Goal: Transaction & Acquisition: Purchase product/service

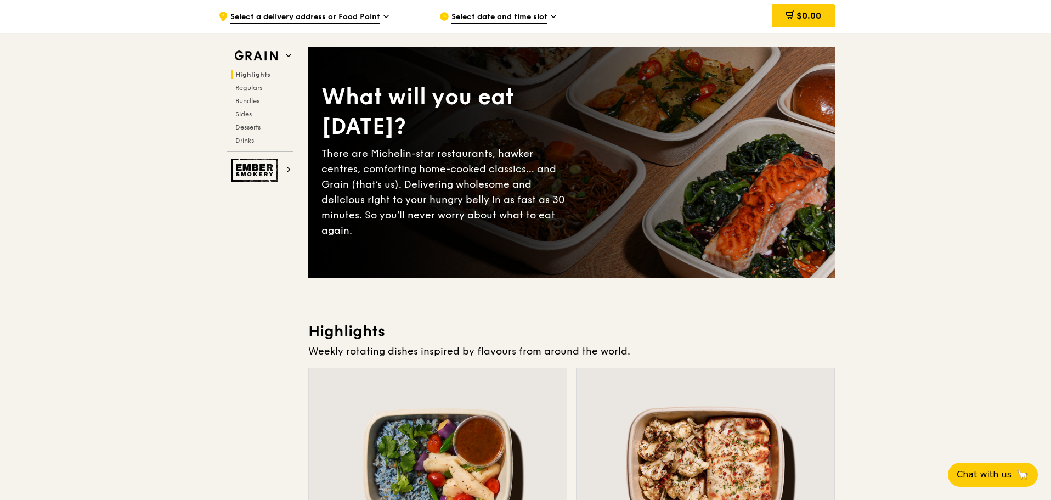
scroll to position [439, 0]
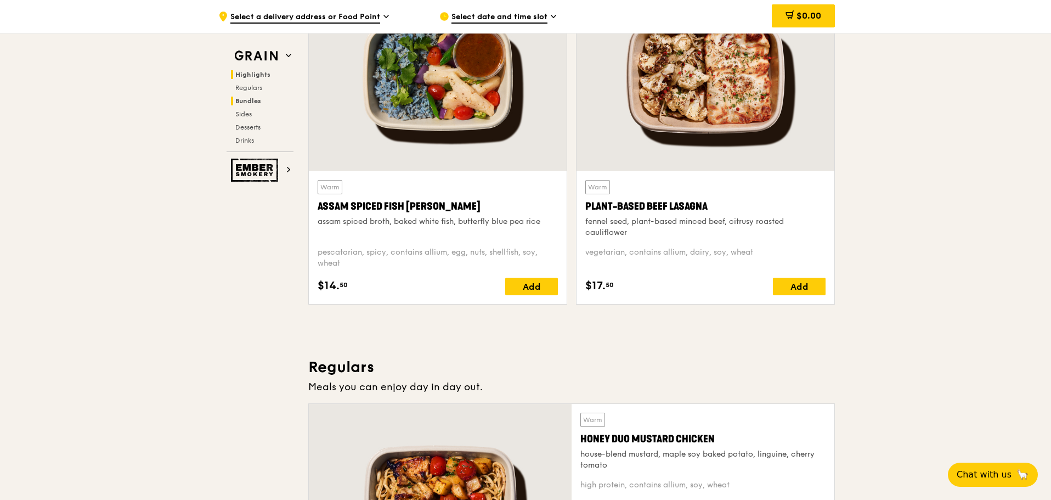
click at [254, 99] on span "Bundles" at bounding box center [248, 101] width 26 height 8
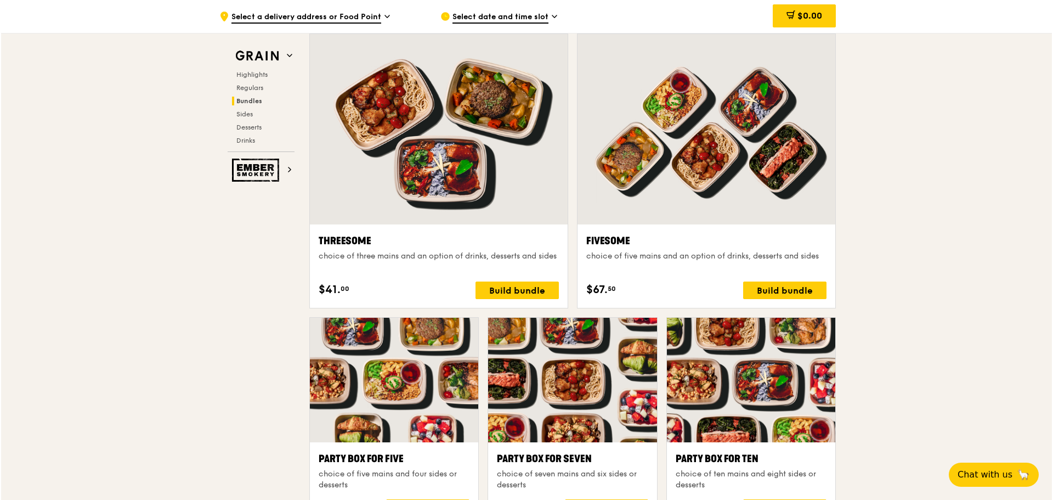
scroll to position [1994, 0]
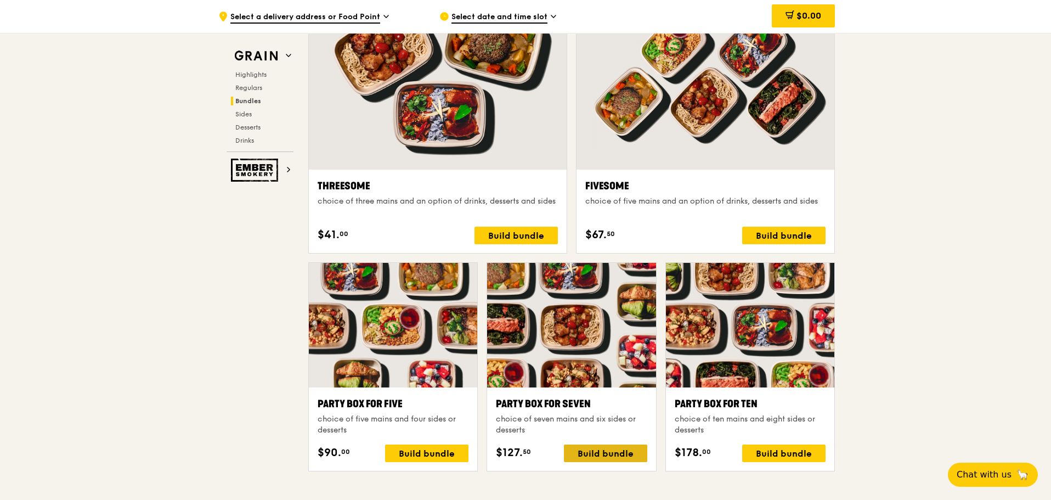
click at [611, 447] on div "Build bundle" at bounding box center [605, 453] width 83 height 18
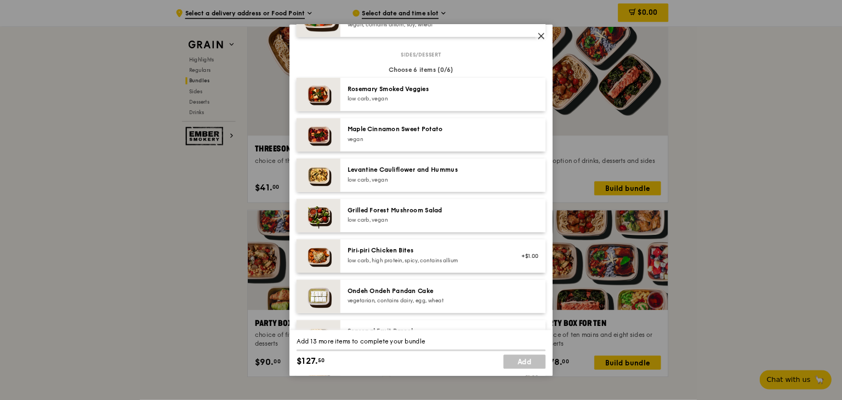
scroll to position [542, 0]
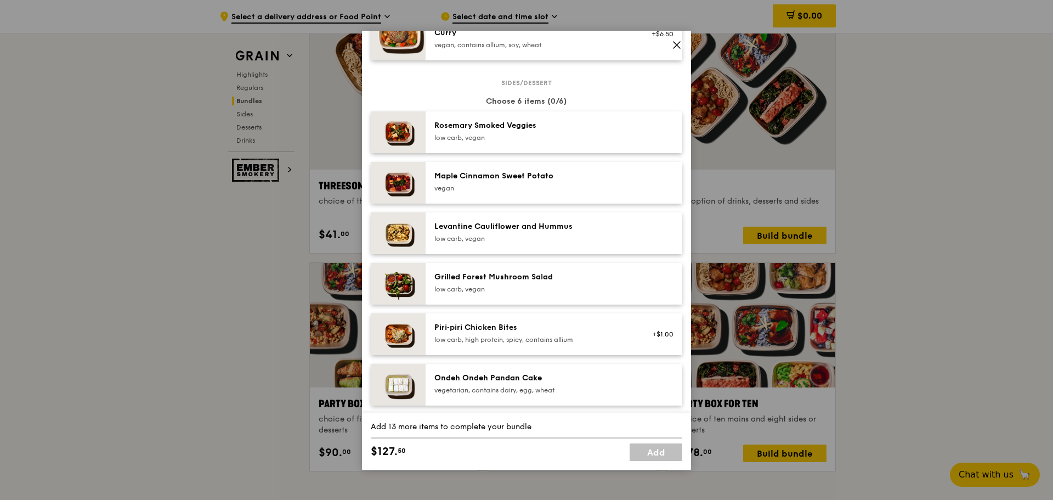
click at [675, 44] on icon at bounding box center [677, 45] width 10 height 10
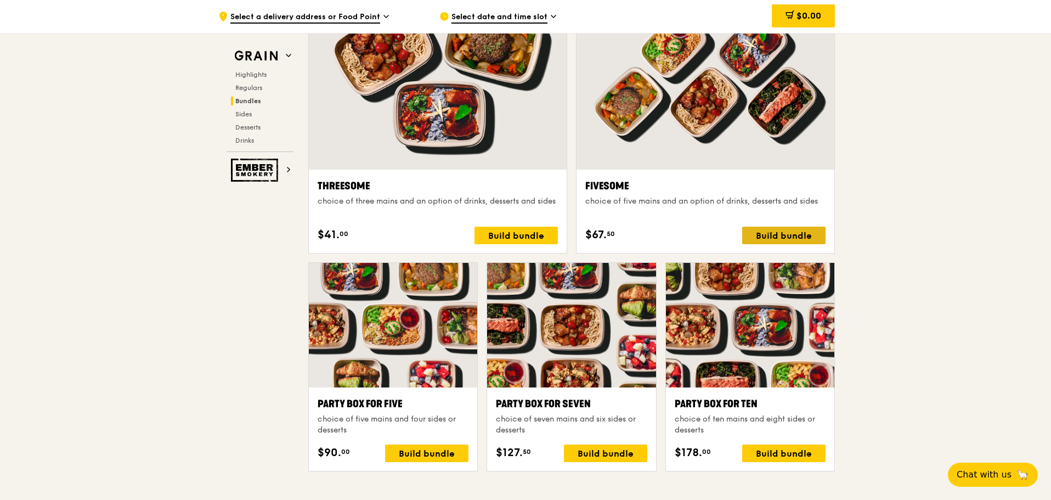
click at [769, 233] on div "Build bundle" at bounding box center [783, 235] width 83 height 18
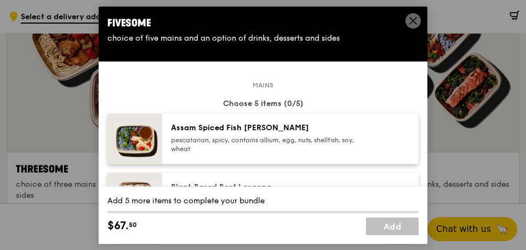
scroll to position [1988, 0]
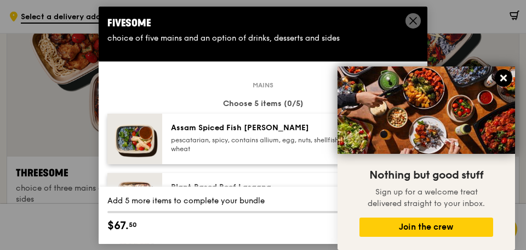
click at [506, 76] on icon at bounding box center [504, 78] width 7 height 7
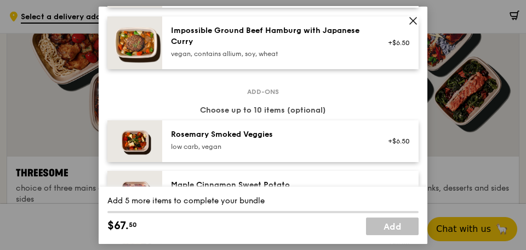
scroll to position [384, 0]
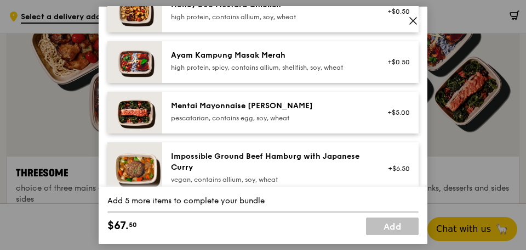
click at [335, 113] on div "pescatarian, contains egg, soy, wheat" at bounding box center [269, 117] width 197 height 9
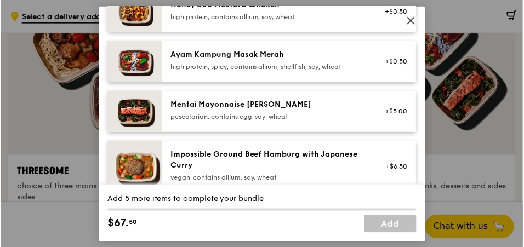
scroll to position [1994, 0]
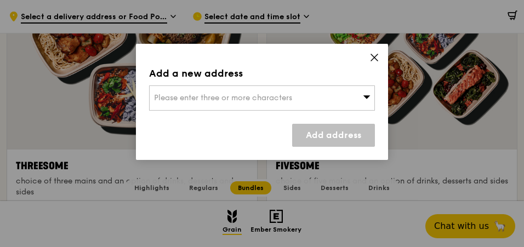
click at [370, 94] on icon at bounding box center [367, 97] width 8 height 8
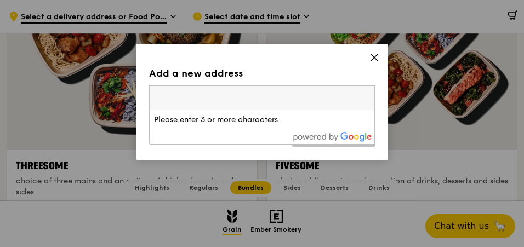
click at [370, 94] on input "search" at bounding box center [262, 98] width 225 height 24
click at [335, 97] on input "search" at bounding box center [262, 98] width 225 height 24
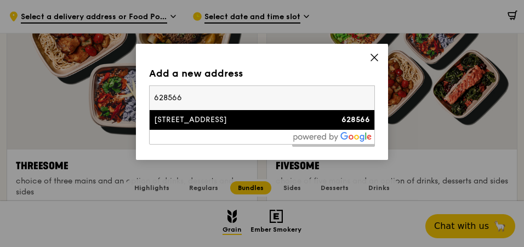
type input "628566"
click at [177, 120] on div "[STREET_ADDRESS]" at bounding box center [235, 120] width 162 height 11
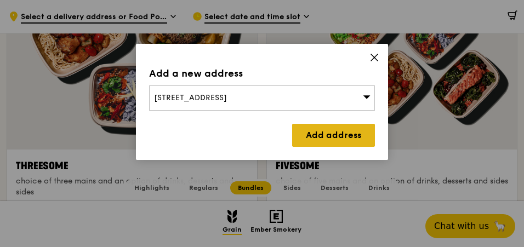
click at [337, 140] on link "Add address" at bounding box center [333, 135] width 83 height 23
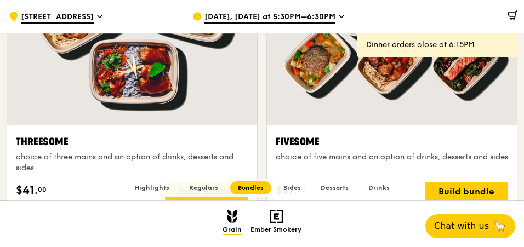
scroll to position [2049, 0]
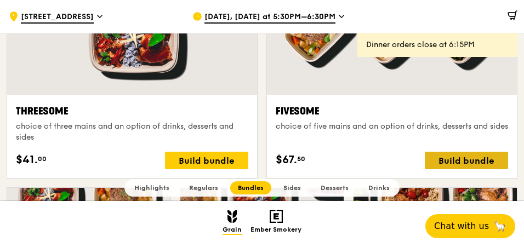
click at [445, 157] on div "Build bundle" at bounding box center [466, 161] width 83 height 18
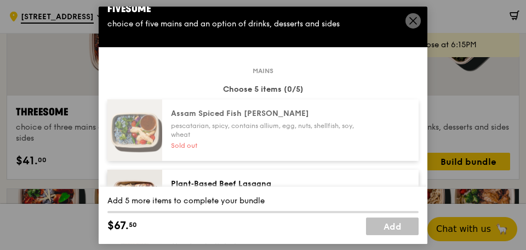
scroll to position [27, 0]
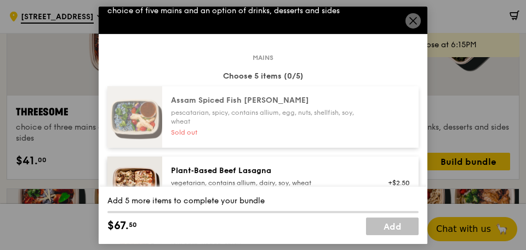
click at [412, 20] on icon at bounding box center [414, 20] width 10 height 10
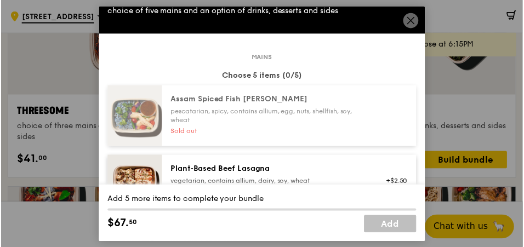
scroll to position [2049, 0]
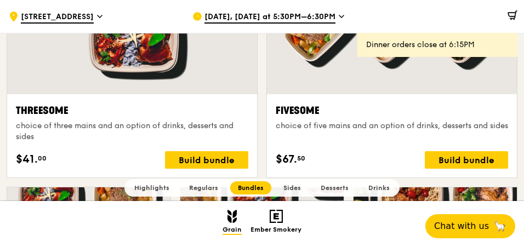
click at [339, 15] on icon at bounding box center [341, 17] width 5 height 10
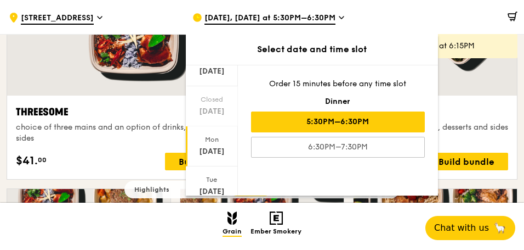
scroll to position [137, 0]
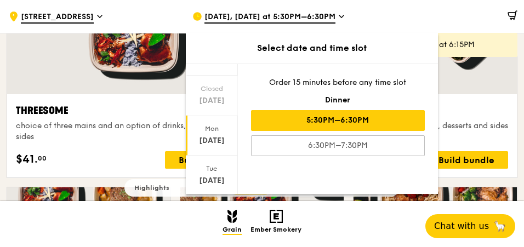
click at [219, 131] on div "Mon" at bounding box center [212, 128] width 49 height 9
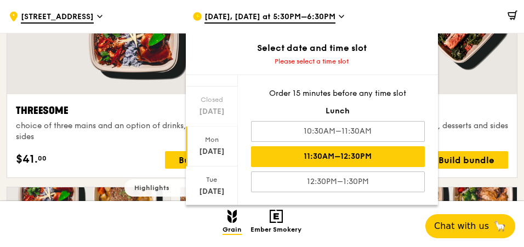
click at [348, 156] on div "11:30AM–12:30PM" at bounding box center [338, 156] width 174 height 21
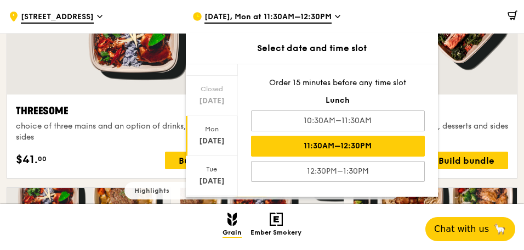
scroll to position [2046, 0]
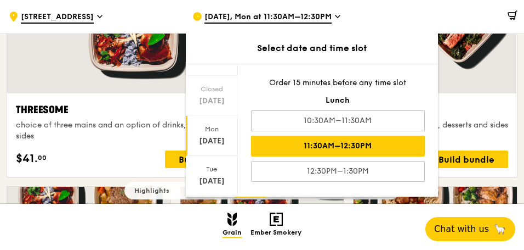
click at [334, 144] on div "11:30AM–12:30PM" at bounding box center [338, 145] width 174 height 21
click at [491, 106] on div "Fivesome" at bounding box center [392, 109] width 233 height 15
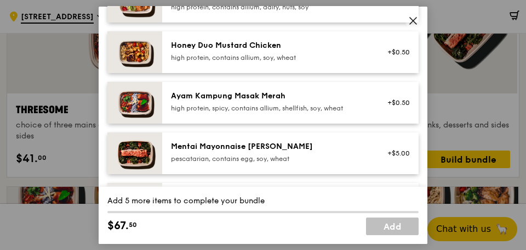
scroll to position [356, 0]
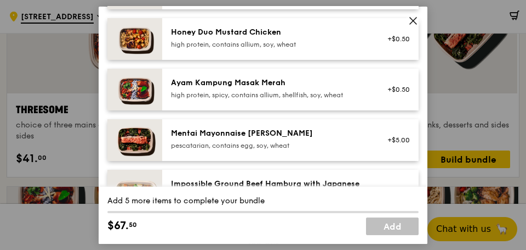
click at [312, 133] on div "Mentai Mayonnaise [PERSON_NAME]" at bounding box center [269, 132] width 197 height 11
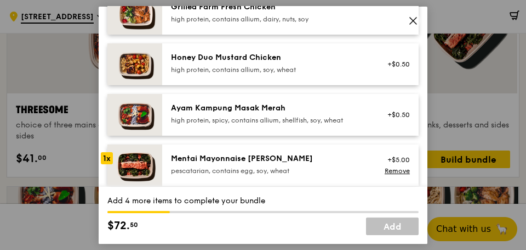
scroll to position [329, 0]
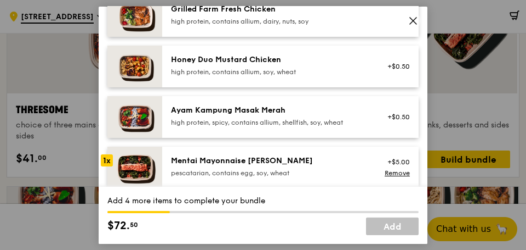
drag, startPoint x: 329, startPoint y: 117, endPoint x: 343, endPoint y: 124, distance: 15.9
click at [330, 117] on div "Ayam Kampung Masak Merah high protein, spicy, contains allium, shellfish, soy, …" at bounding box center [269, 115] width 197 height 22
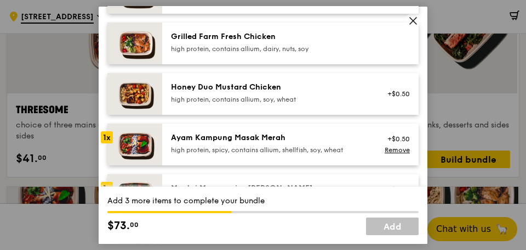
click at [344, 93] on div "Honey Duo Mustard Chicken high protein, contains allium, soy, wheat" at bounding box center [269, 92] width 197 height 22
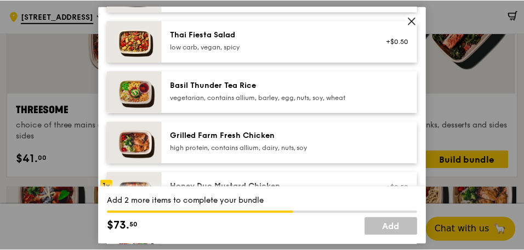
scroll to position [192, 0]
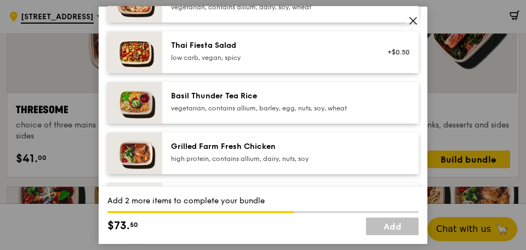
click at [415, 18] on icon at bounding box center [414, 20] width 10 height 10
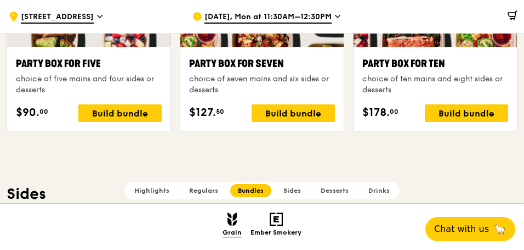
scroll to position [2321, 0]
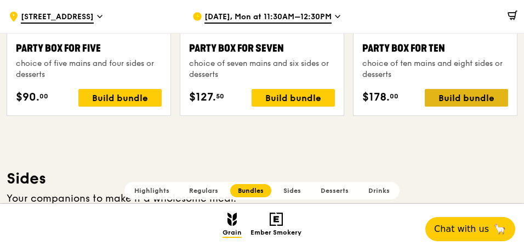
click at [461, 94] on div "Build bundle" at bounding box center [466, 98] width 83 height 18
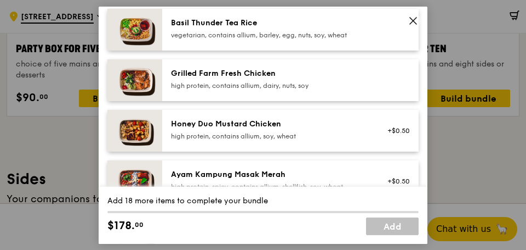
scroll to position [274, 0]
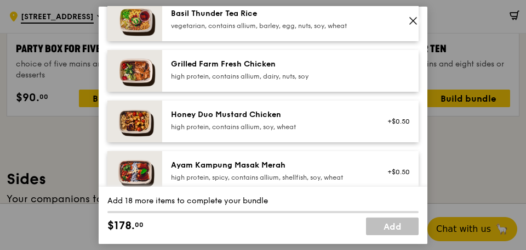
click at [299, 113] on div "Honey Duo Mustard Chicken" at bounding box center [269, 114] width 197 height 11
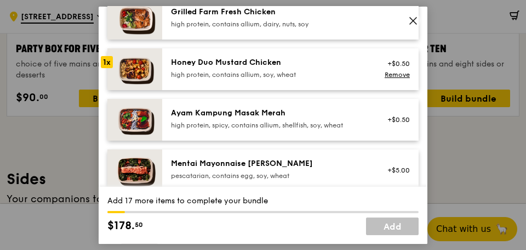
scroll to position [329, 0]
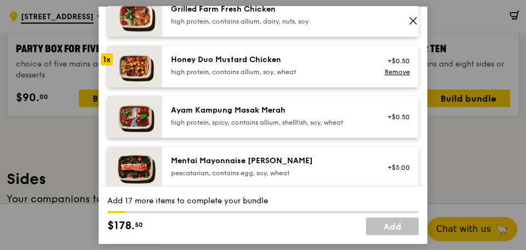
click at [316, 107] on div "Ayam Kampung Masak Merah" at bounding box center [269, 109] width 197 height 11
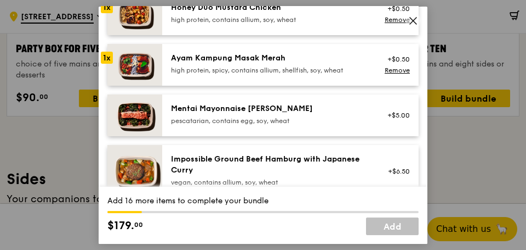
scroll to position [384, 0]
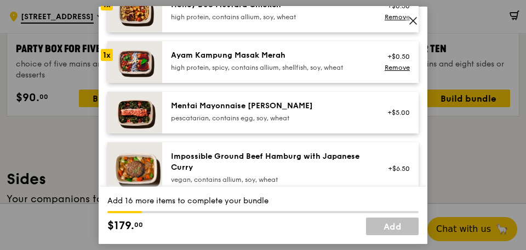
click at [294, 107] on div "Mentai Mayonnaise [PERSON_NAME]" at bounding box center [269, 105] width 197 height 11
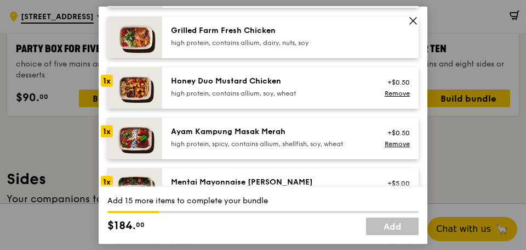
scroll to position [274, 0]
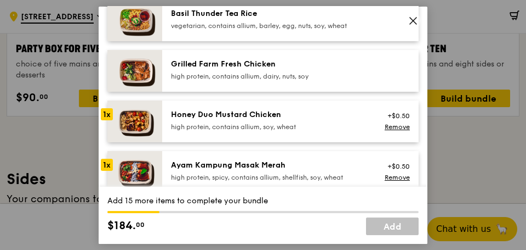
click at [308, 112] on div "Honey Duo Mustard Chicken" at bounding box center [269, 114] width 197 height 11
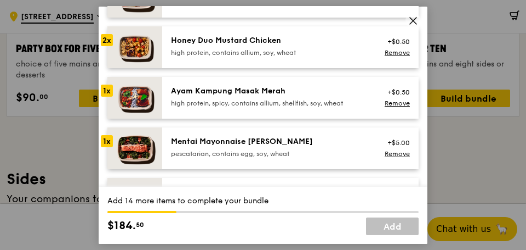
scroll to position [356, 0]
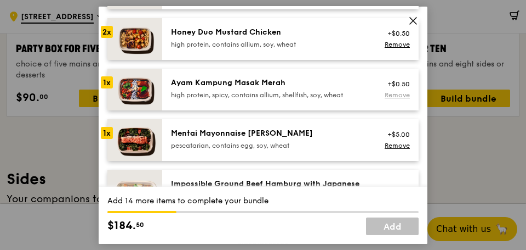
click at [403, 94] on link "Remove" at bounding box center [397, 94] width 25 height 8
click at [133, 36] on img at bounding box center [134, 39] width 55 height 42
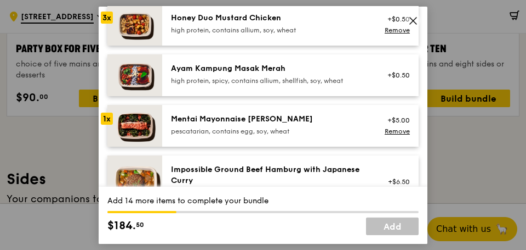
scroll to position [384, 0]
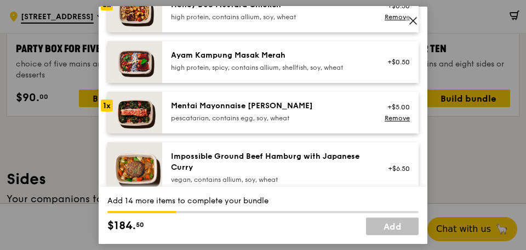
click at [140, 115] on img at bounding box center [134, 112] width 55 height 42
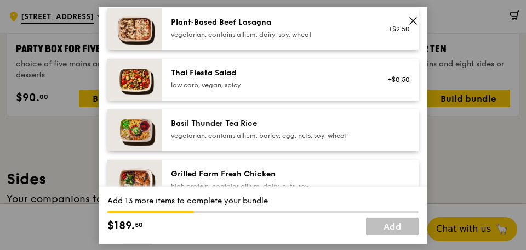
scroll to position [165, 0]
click at [413, 15] on icon at bounding box center [414, 20] width 10 height 10
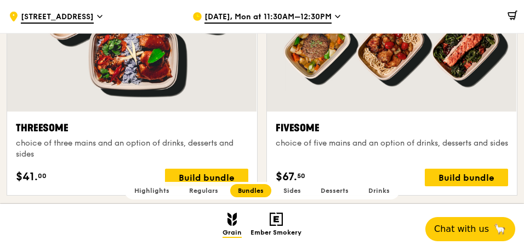
scroll to position [2103, 0]
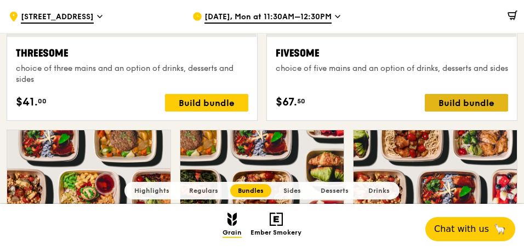
click at [456, 99] on div "Build bundle" at bounding box center [466, 103] width 83 height 18
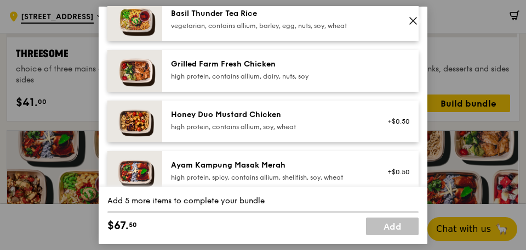
scroll to position [302, 0]
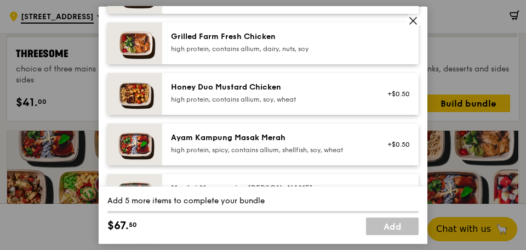
click at [276, 88] on div "Honey Duo Mustard Chicken" at bounding box center [269, 86] width 197 height 11
click at [331, 78] on div "Honey Duo Mustard Chicken high protein, contains allium, soy, wheat +$0.50 Remo…" at bounding box center [290, 93] width 257 height 42
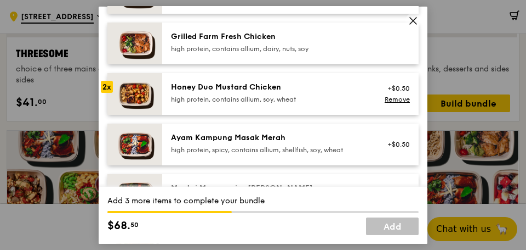
click at [331, 78] on div "Honey Duo Mustard Chicken high protein, contains allium, soy, wheat +$0.50 Remo…" at bounding box center [290, 93] width 257 height 42
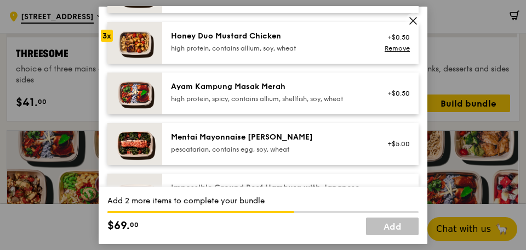
scroll to position [356, 0]
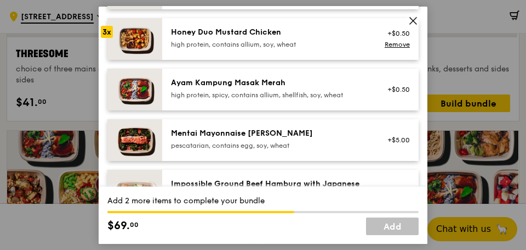
click at [326, 141] on div "pescatarian, contains egg, soy, wheat" at bounding box center [269, 144] width 197 height 9
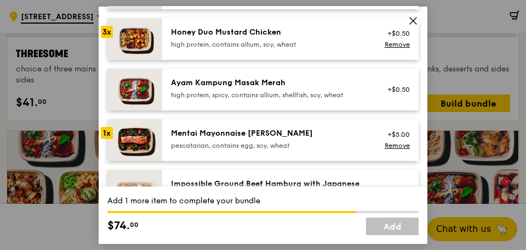
click at [243, 100] on div "Ayam Kampung Masak Merah high protein, spicy, contains allium, shellfish, soy, …" at bounding box center [270, 89] width 210 height 24
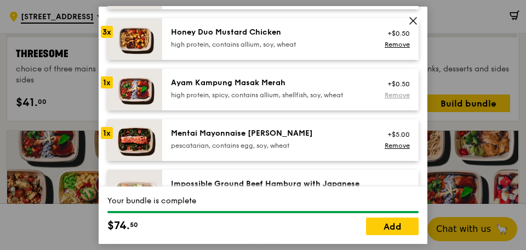
click at [394, 92] on link "Remove" at bounding box center [397, 94] width 25 height 8
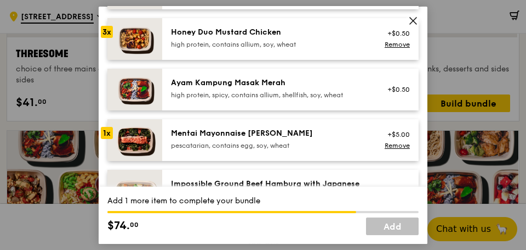
drag, startPoint x: 294, startPoint y: 139, endPoint x: 305, endPoint y: 146, distance: 13.5
click at [294, 139] on div "Mentai Mayonnaise [PERSON_NAME] pescatarian, contains egg, soy, wheat" at bounding box center [269, 138] width 197 height 22
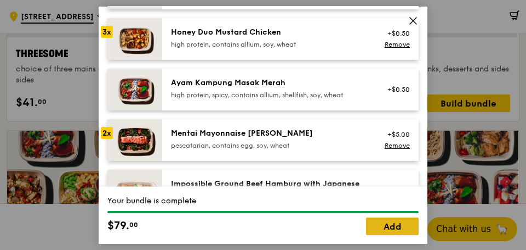
click at [377, 225] on link "Add" at bounding box center [392, 226] width 53 height 18
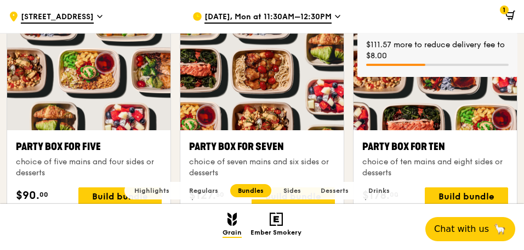
scroll to position [2268, 0]
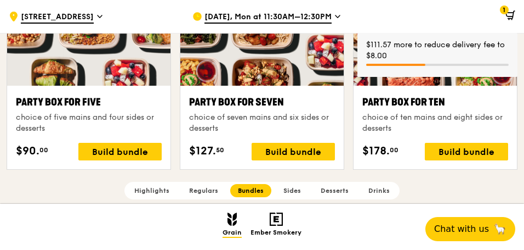
click at [230, 98] on div "Party Box for Seven" at bounding box center [262, 101] width 146 height 15
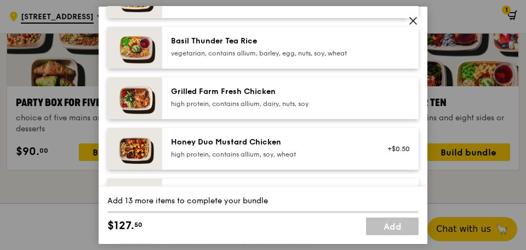
scroll to position [356, 0]
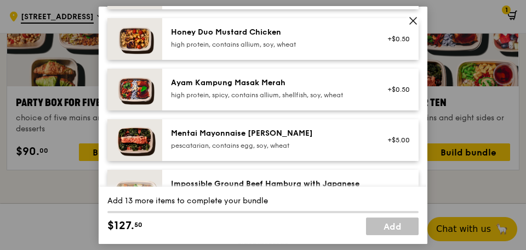
click at [316, 86] on div "Ayam Kampung Masak Merah" at bounding box center [269, 82] width 197 height 11
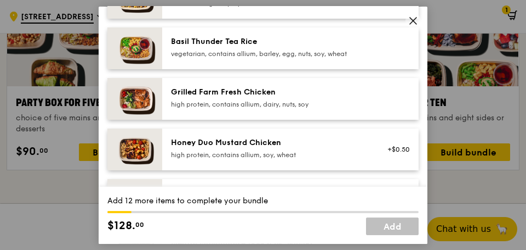
scroll to position [247, 0]
click at [341, 146] on div "Honey Duo Mustard Chicken" at bounding box center [269, 141] width 197 height 11
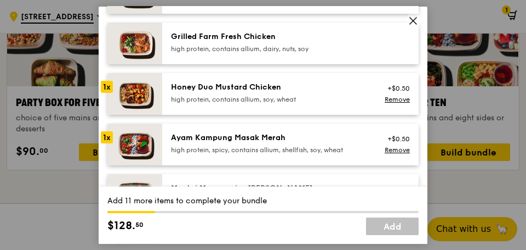
scroll to position [329, 0]
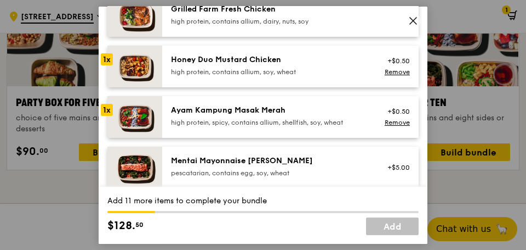
click at [326, 104] on div "Ayam Kampung Masak Merah" at bounding box center [269, 109] width 197 height 11
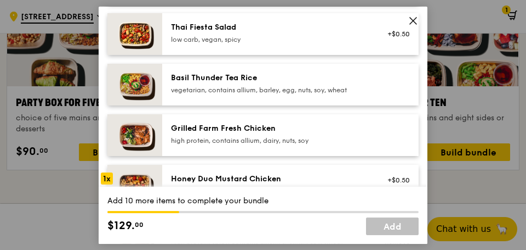
scroll to position [219, 0]
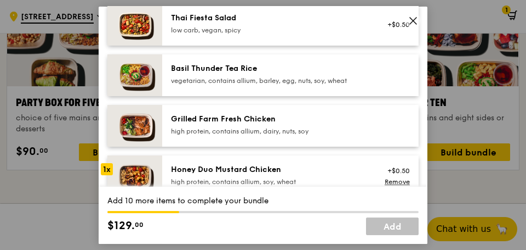
click at [417, 19] on icon at bounding box center [414, 20] width 10 height 10
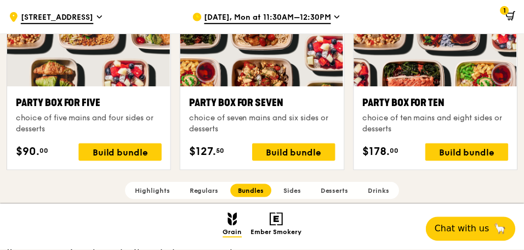
scroll to position [2268, 0]
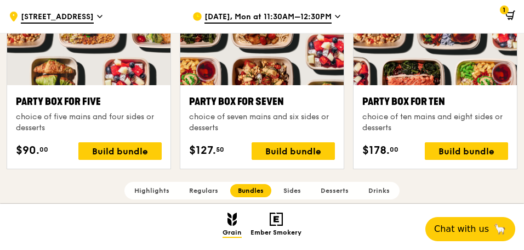
click at [507, 11] on span "1" at bounding box center [504, 9] width 9 height 9
click at [504, 8] on span "1" at bounding box center [504, 9] width 9 height 9
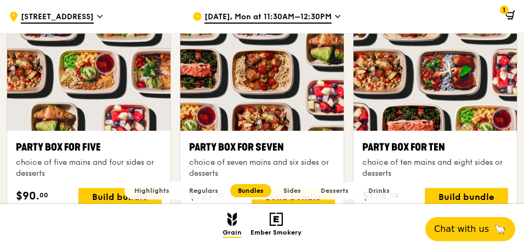
scroll to position [2213, 0]
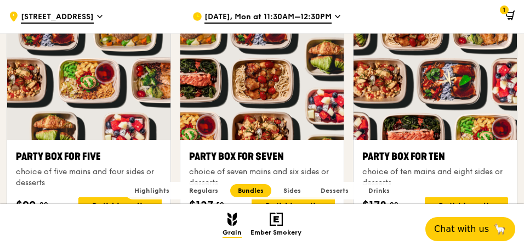
click at [436, 157] on div "Party Box for Ten" at bounding box center [435, 156] width 146 height 15
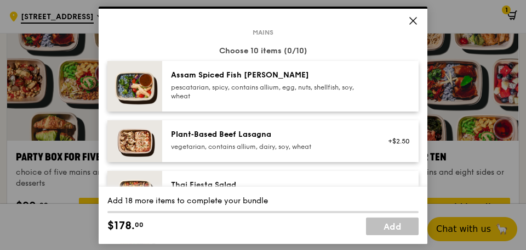
scroll to position [55, 0]
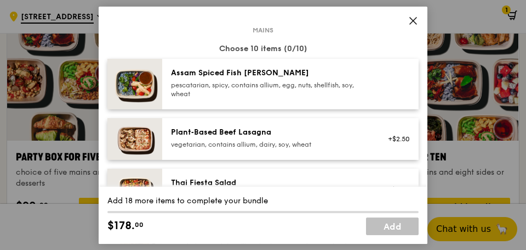
click at [226, 83] on div "pescatarian, spicy, contains allium, egg, nuts, shellfish, soy, wheat" at bounding box center [269, 89] width 197 height 18
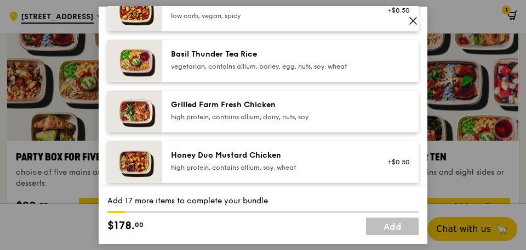
scroll to position [247, 0]
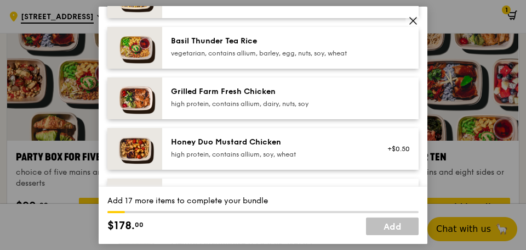
click at [331, 143] on div "Honey Duo Mustard Chicken" at bounding box center [269, 141] width 197 height 11
click at [331, 144] on div "Honey Duo Mustard Chicken" at bounding box center [269, 141] width 197 height 11
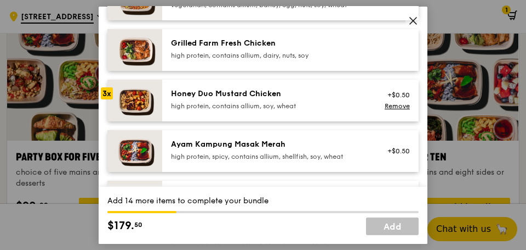
scroll to position [302, 0]
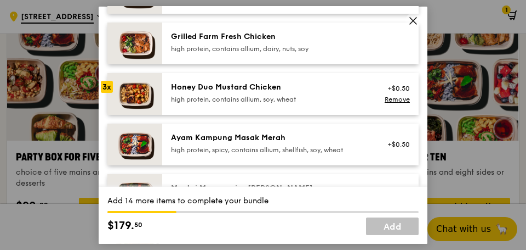
click at [331, 87] on div "Honey Duo Mustard Chicken" at bounding box center [269, 86] width 197 height 11
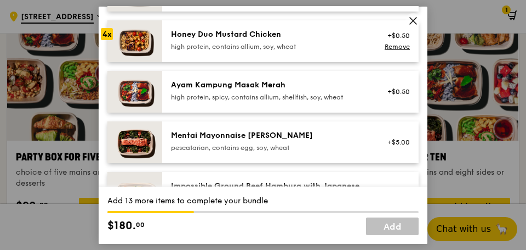
scroll to position [356, 0]
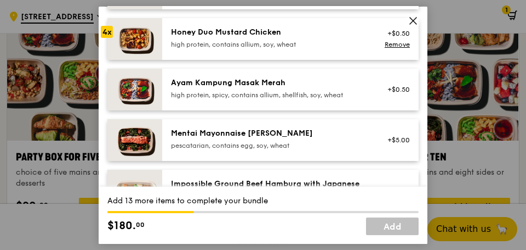
click at [313, 83] on div "Ayam Kampung Masak Merah" at bounding box center [269, 82] width 197 height 11
click at [310, 78] on div "Ayam Kampung Masak Merah" at bounding box center [269, 82] width 197 height 11
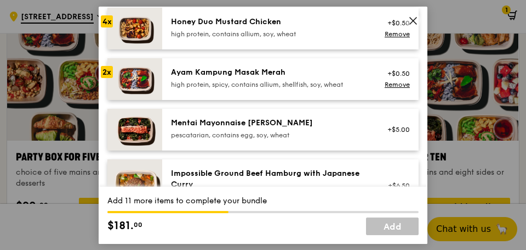
scroll to position [384, 0]
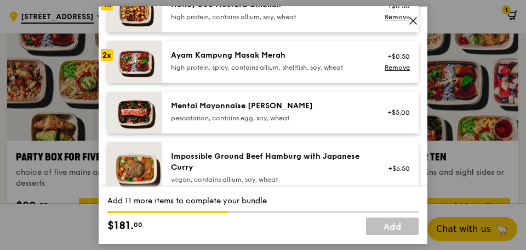
click at [338, 109] on div "Mentai Mayonnaise [PERSON_NAME]" at bounding box center [269, 105] width 197 height 11
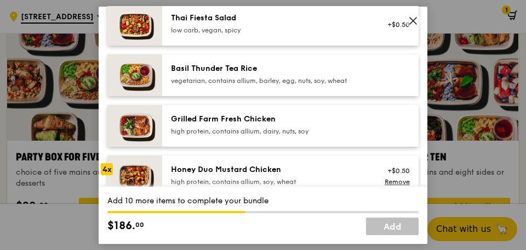
scroll to position [247, 0]
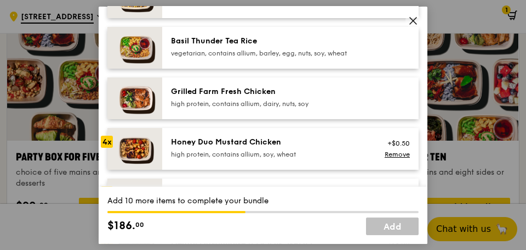
click at [375, 89] on div at bounding box center [396, 98] width 42 height 24
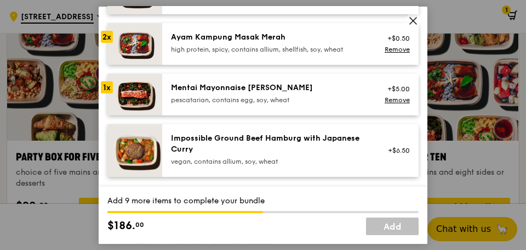
scroll to position [411, 0]
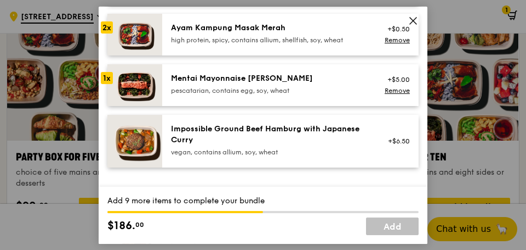
click at [333, 77] on div "Mentai Mayonnaise [PERSON_NAME]" at bounding box center [269, 77] width 197 height 11
click at [387, 88] on link "Remove" at bounding box center [397, 90] width 25 height 8
click at [143, 81] on img at bounding box center [134, 85] width 55 height 42
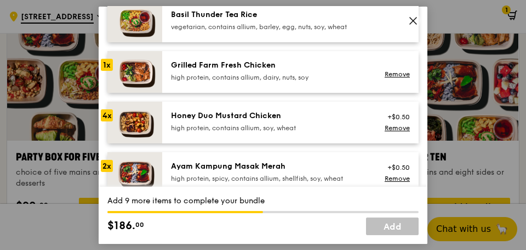
scroll to position [274, 0]
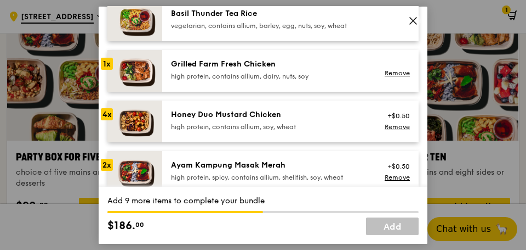
click at [325, 117] on div "Honey Duo Mustard Chicken" at bounding box center [269, 114] width 197 height 11
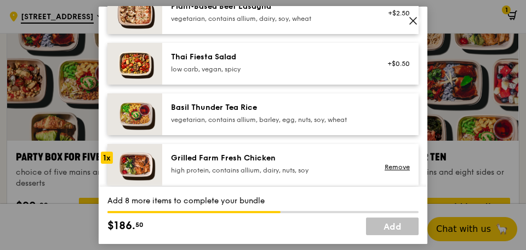
scroll to position [302, 0]
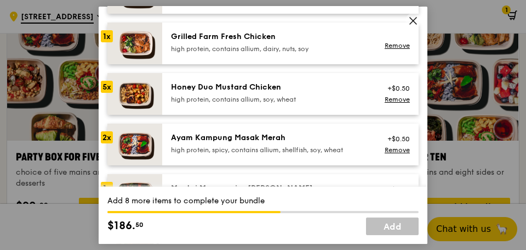
click at [326, 95] on div "high protein, contains allium, soy, wheat" at bounding box center [269, 98] width 197 height 9
click at [318, 87] on div "Honey Duo Mustard Chicken" at bounding box center [269, 86] width 197 height 11
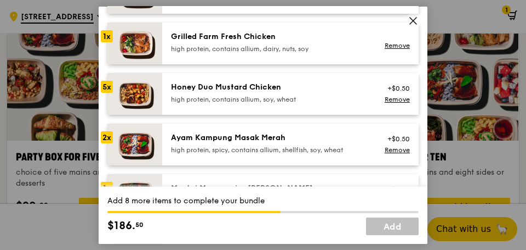
click at [318, 87] on div "Honey Duo Mustard Chicken" at bounding box center [269, 86] width 197 height 11
click at [317, 87] on div "Honey Duo Mustard Chicken" at bounding box center [269, 86] width 197 height 11
drag, startPoint x: 317, startPoint y: 87, endPoint x: 325, endPoint y: 103, distance: 17.9
click at [325, 103] on div "Honey Duo Mustard Chicken high protein, contains allium, soy, wheat" at bounding box center [269, 92] width 197 height 22
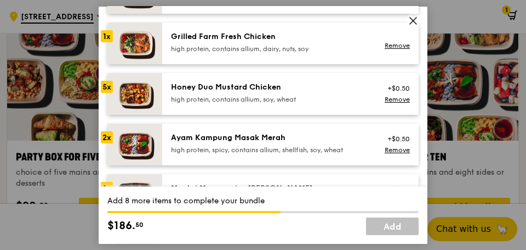
click at [326, 103] on div "high protein, contains allium, soy, wheat" at bounding box center [269, 98] width 197 height 9
click at [316, 75] on div "Honey Duo Mustard Chicken high protein, contains allium, soy, wheat +$0.50 Remo…" at bounding box center [290, 93] width 257 height 42
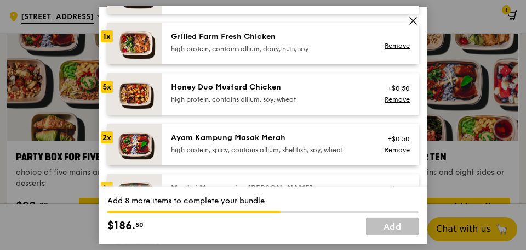
click at [313, 73] on div "Honey Duo Mustard Chicken high protein, contains allium, soy, wheat +$0.50 Remo…" at bounding box center [290, 93] width 257 height 42
click at [308, 75] on div "Honey Duo Mustard Chicken high protein, contains allium, soy, wheat +$0.50 Remo…" at bounding box center [290, 93] width 257 height 42
click at [317, 88] on div "Honey Duo Mustard Chicken" at bounding box center [269, 86] width 197 height 11
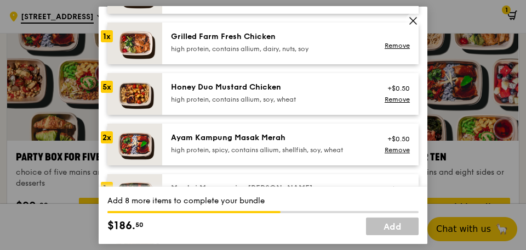
click at [317, 88] on div "Honey Duo Mustard Chicken" at bounding box center [269, 86] width 197 height 11
drag, startPoint x: 317, startPoint y: 88, endPoint x: 144, endPoint y: 108, distance: 174.5
click at [315, 87] on div "Honey Duo Mustard Chicken" at bounding box center [269, 86] width 197 height 11
click at [134, 86] on img at bounding box center [134, 93] width 55 height 42
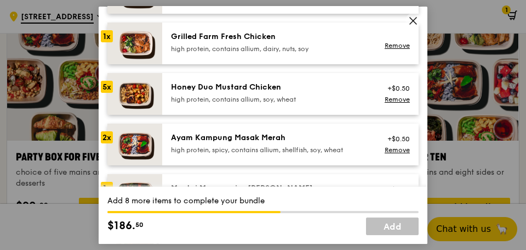
click at [132, 88] on img at bounding box center [134, 93] width 55 height 42
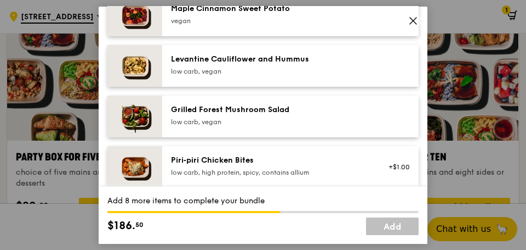
scroll to position [631, 0]
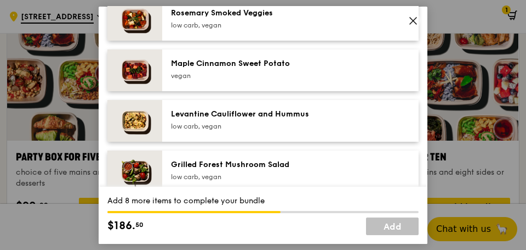
click at [286, 171] on div "Grilled Forest Mushroom Salad low carb, vegan" at bounding box center [269, 169] width 197 height 22
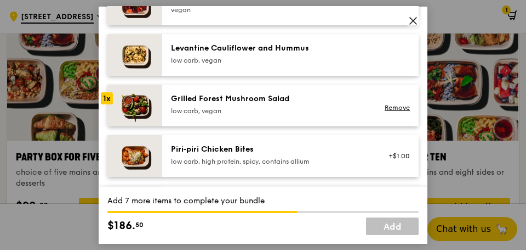
scroll to position [713, 0]
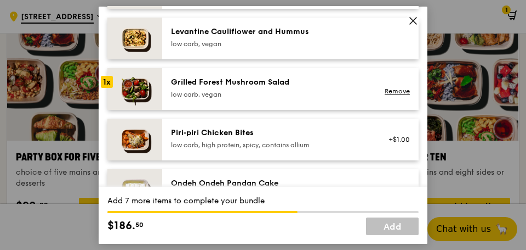
click at [326, 138] on div "Piri‑piri Chicken Bites" at bounding box center [269, 132] width 197 height 11
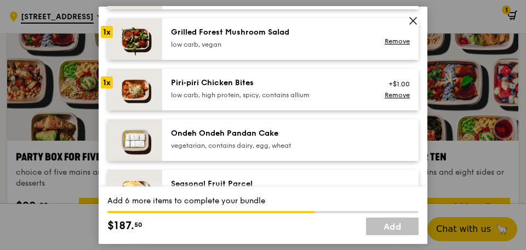
scroll to position [768, 0]
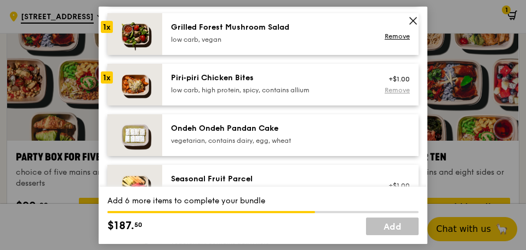
click at [392, 89] on link "Remove" at bounding box center [397, 90] width 25 height 8
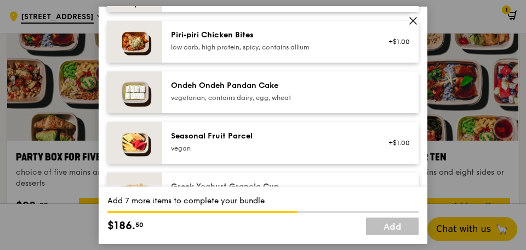
scroll to position [823, 0]
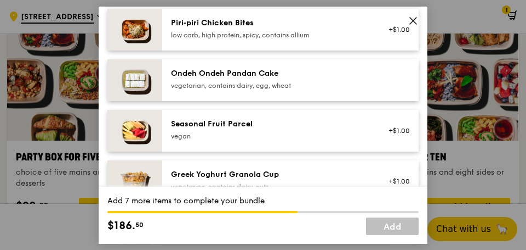
drag, startPoint x: 319, startPoint y: 24, endPoint x: 326, endPoint y: 60, distance: 36.8
click at [320, 26] on div "Piri‑piri Chicken Bites" at bounding box center [269, 22] width 197 height 11
click at [398, 34] on link "Remove" at bounding box center [397, 35] width 25 height 8
click at [295, 89] on div "vegetarian, contains dairy, egg, wheat" at bounding box center [269, 85] width 197 height 9
click at [289, 128] on div "Seasonal Fruit Parcel" at bounding box center [269, 123] width 197 height 11
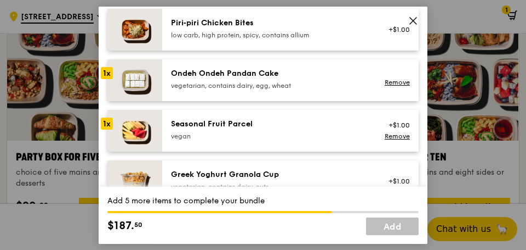
click at [179, 134] on div "vegan" at bounding box center [269, 135] width 197 height 9
click at [395, 134] on link "Remove" at bounding box center [397, 136] width 25 height 8
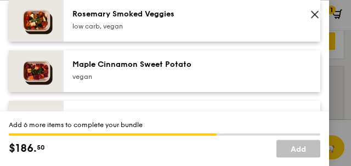
scroll to position [626, 0]
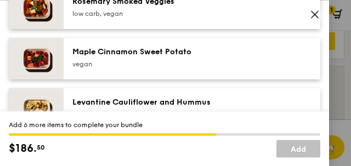
click at [156, 18] on div "[PERSON_NAME] Smoked Veggies low carb, vegan" at bounding box center [160, 7] width 176 height 22
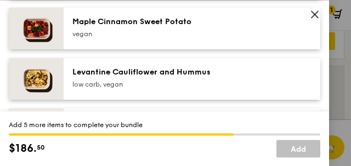
scroll to position [662, 0]
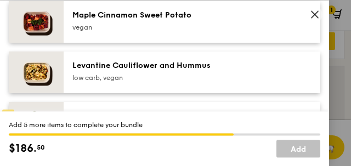
click at [126, 32] on div "vegan" at bounding box center [160, 27] width 176 height 9
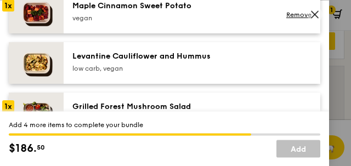
scroll to position [681, 0]
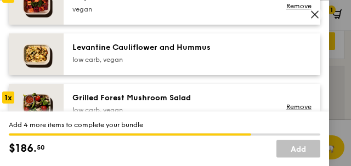
click at [150, 64] on div "low carb, vegan" at bounding box center [160, 59] width 176 height 9
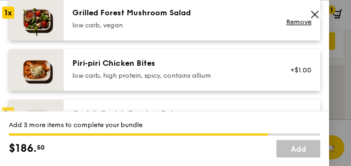
scroll to position [772, 0]
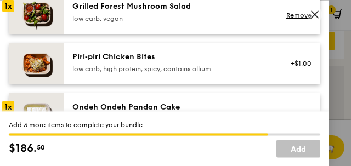
click at [140, 23] on div "Grilled Forest Mushroom Salad low carb, vegan" at bounding box center [160, 12] width 176 height 22
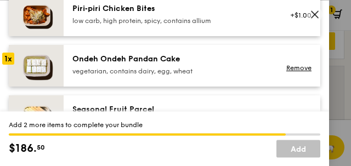
scroll to position [827, 0]
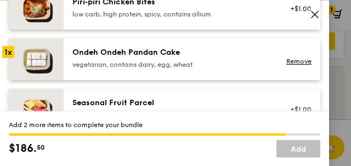
click at [214, 58] on div "Ondeh Ondeh Pandan Cake" at bounding box center [160, 52] width 176 height 11
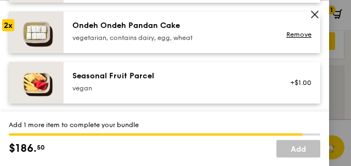
scroll to position [864, 0]
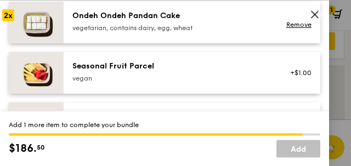
click at [299, 29] on link "Remove" at bounding box center [298, 25] width 25 height 8
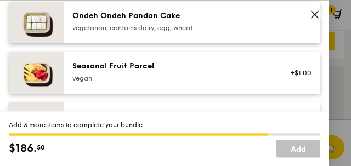
click at [35, 29] on img at bounding box center [36, 23] width 55 height 42
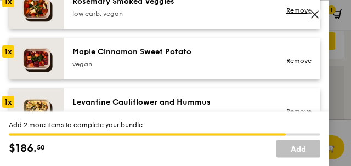
scroll to position [626, 0]
click at [195, 18] on div "low carb, vegan" at bounding box center [160, 13] width 176 height 9
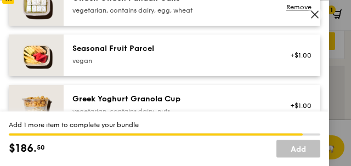
scroll to position [882, 0]
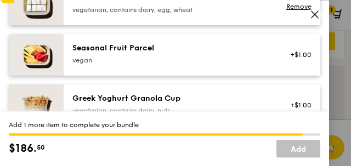
drag, startPoint x: 163, startPoint y: 67, endPoint x: 162, endPoint y: 75, distance: 7.2
click at [163, 54] on div "Seasonal Fruit Parcel" at bounding box center [160, 48] width 176 height 11
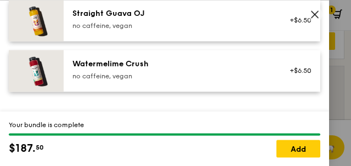
scroll to position [1546, 0]
click at [295, 145] on link "Add" at bounding box center [298, 149] width 44 height 18
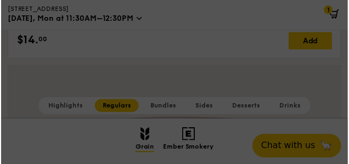
scroll to position [2214, 0]
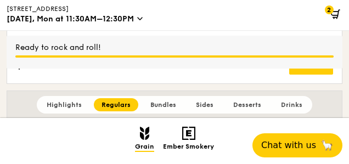
click at [333, 14] on icon at bounding box center [335, 14] width 10 height 10
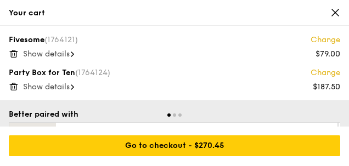
scroll to position [2207, 0]
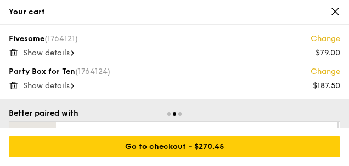
click at [15, 50] on icon at bounding box center [14, 53] width 10 height 10
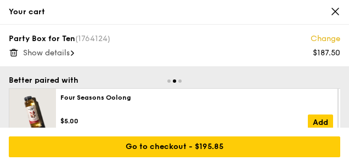
click at [333, 9] on icon at bounding box center [335, 11] width 7 height 7
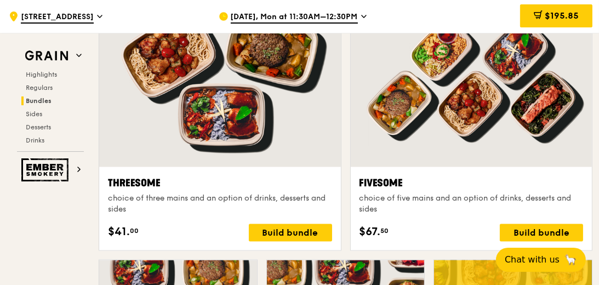
scroll to position [2005, 0]
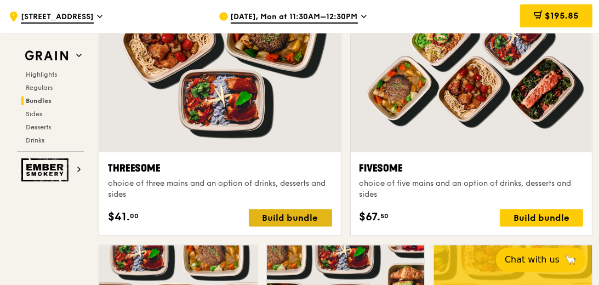
click at [274, 220] on div "Build bundle" at bounding box center [290, 218] width 83 height 18
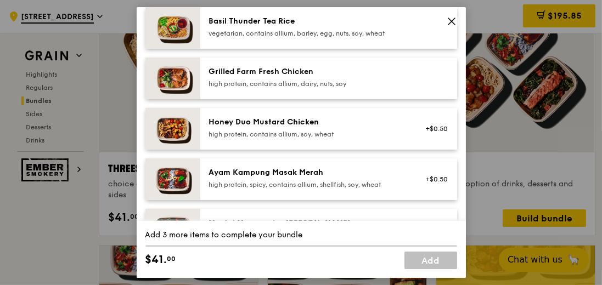
scroll to position [282, 0]
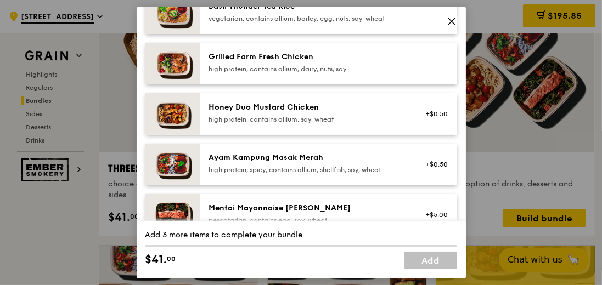
click at [362, 111] on div "Honey Duo Mustard Chicken" at bounding box center [307, 107] width 197 height 11
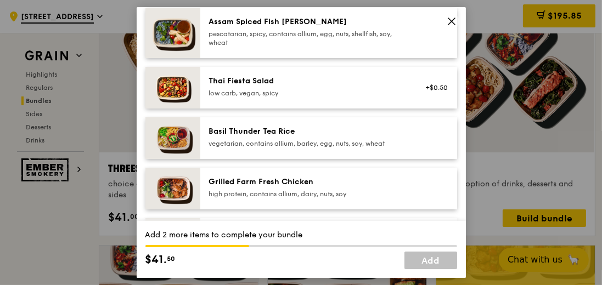
scroll to position [156, 0]
click at [399, 178] on div "Grilled Farm Fresh Chicken" at bounding box center [307, 182] width 197 height 11
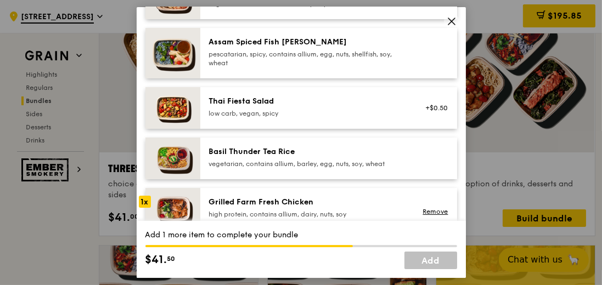
scroll to position [125, 0]
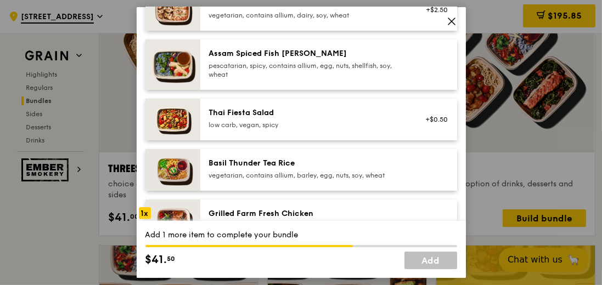
click at [321, 122] on div "low carb, vegan, spicy" at bounding box center [307, 125] width 197 height 9
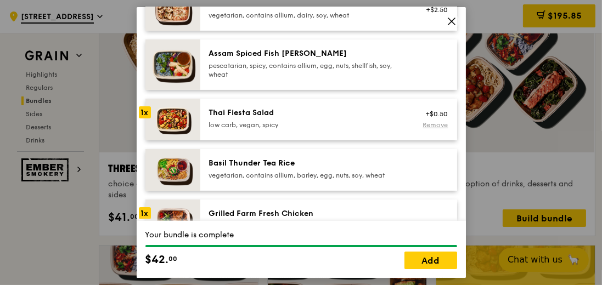
click at [426, 124] on link "Remove" at bounding box center [434, 125] width 25 height 8
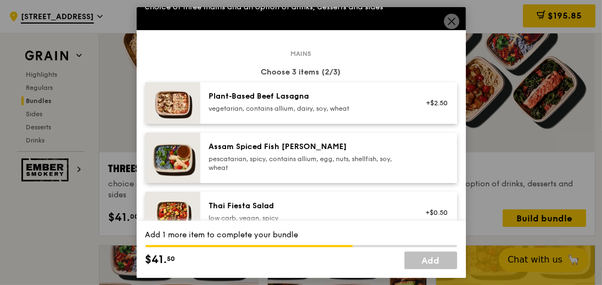
scroll to position [31, 0]
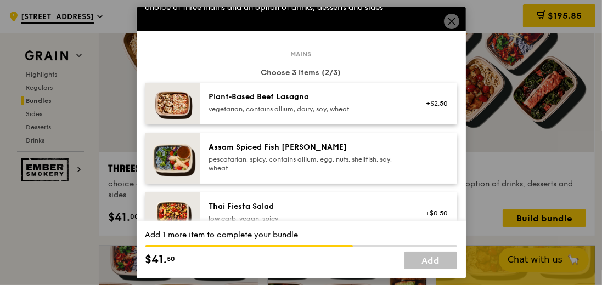
drag, startPoint x: 332, startPoint y: 153, endPoint x: 334, endPoint y: 167, distance: 13.8
click at [333, 155] on div "Assam Spiced Fish [PERSON_NAME] pescatarian, spicy, contains allium, egg, nuts,…" at bounding box center [307, 157] width 197 height 31
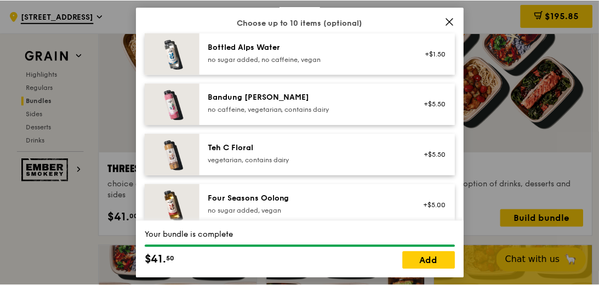
scroll to position [1422, 0]
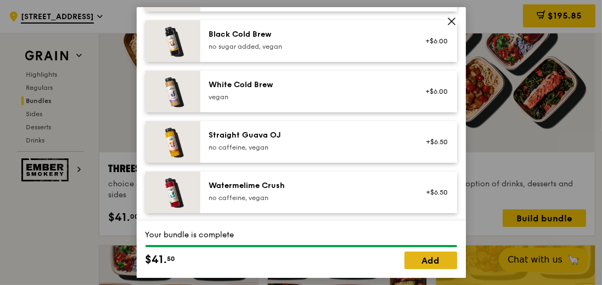
click at [427, 264] on link "Add" at bounding box center [430, 261] width 53 height 18
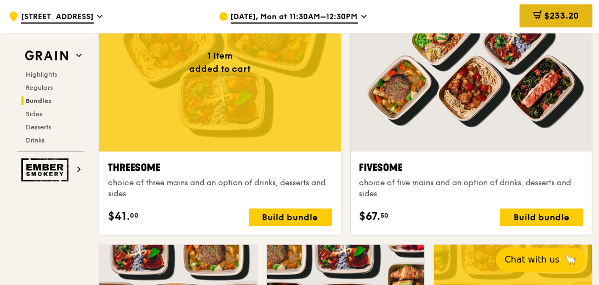
click at [557, 16] on span "$233.20" at bounding box center [562, 15] width 35 height 10
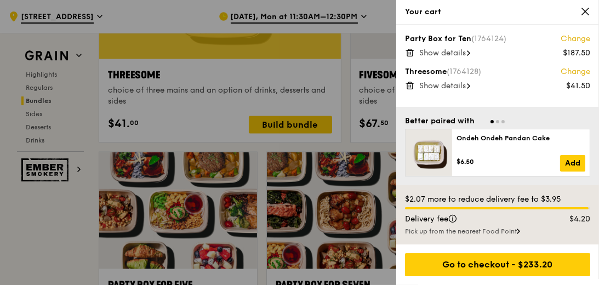
scroll to position [2130, 0]
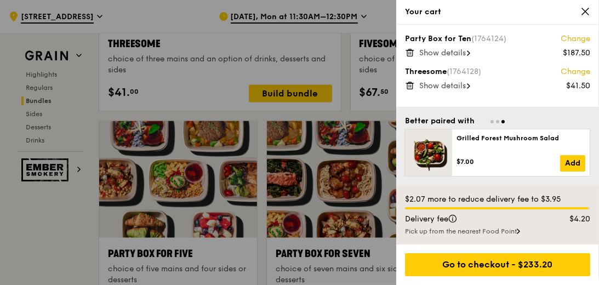
click at [437, 49] on span "Show details" at bounding box center [443, 52] width 47 height 9
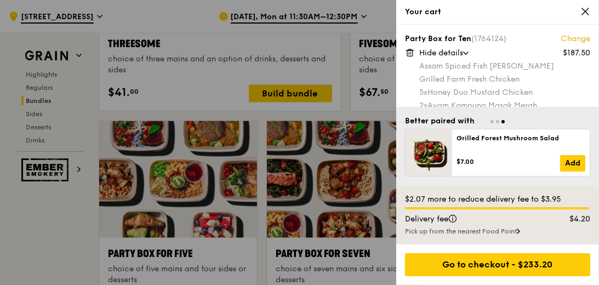
click at [567, 37] on link "Change" at bounding box center [576, 38] width 30 height 11
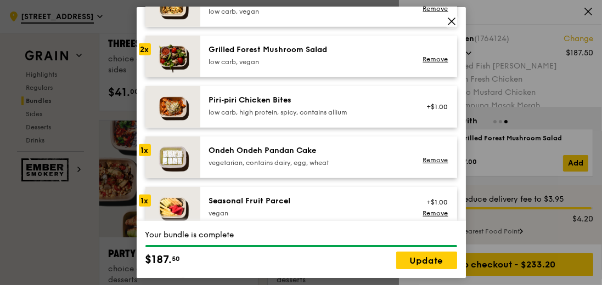
scroll to position [721, 0]
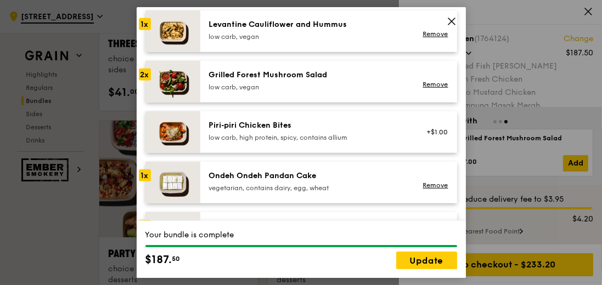
click at [399, 11] on div "Levantine Cauliflower and Hummus low carb, vegan Remove" at bounding box center [328, 31] width 257 height 42
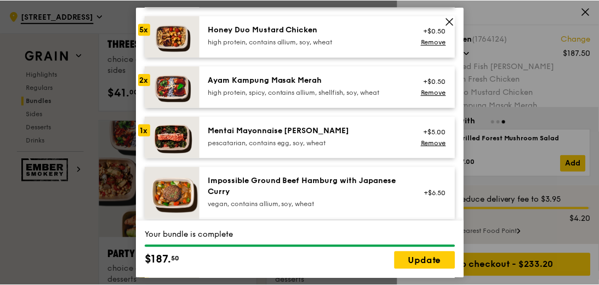
scroll to position [356, 0]
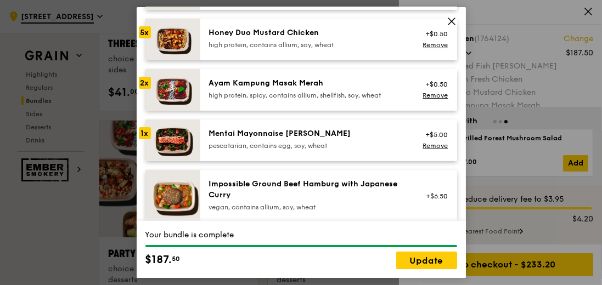
click at [454, 17] on icon at bounding box center [451, 21] width 10 height 10
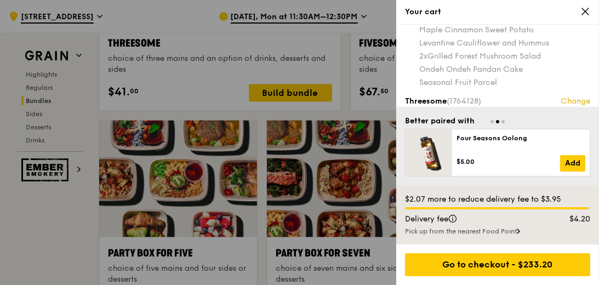
scroll to position [135, 0]
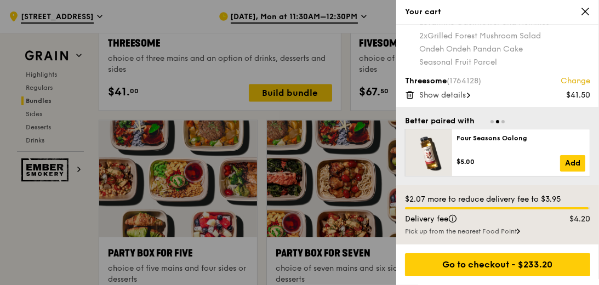
click at [575, 83] on link "Change" at bounding box center [576, 81] width 30 height 11
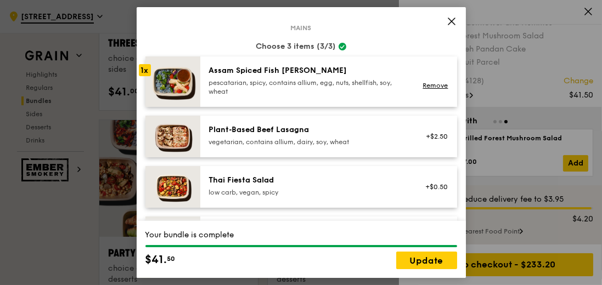
scroll to position [63, 0]
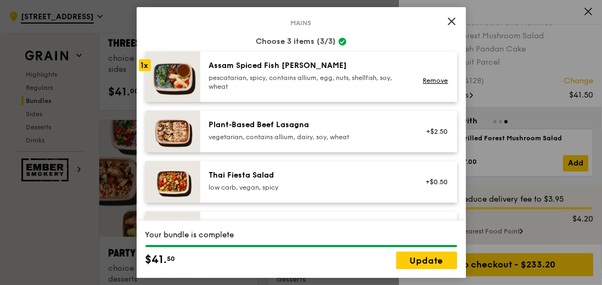
drag, startPoint x: 435, startPoint y: 76, endPoint x: 426, endPoint y: 91, distance: 17.5
click at [435, 77] on link "Remove" at bounding box center [434, 81] width 25 height 8
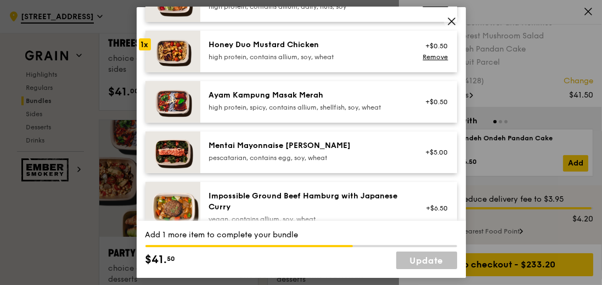
scroll to position [376, 0]
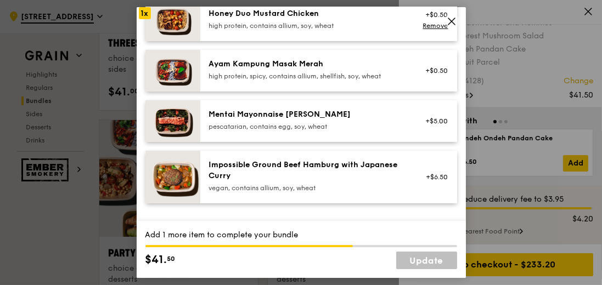
click at [361, 118] on div "Mentai Mayonnaise [PERSON_NAME]" at bounding box center [307, 114] width 197 height 11
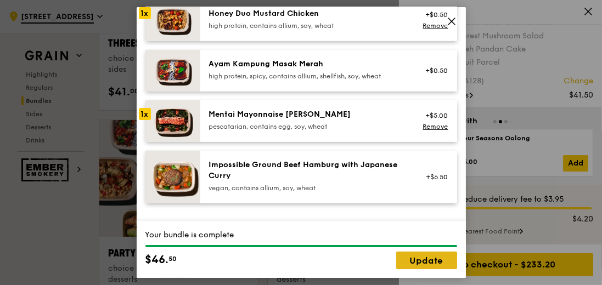
click at [412, 260] on link "Update" at bounding box center [426, 261] width 61 height 18
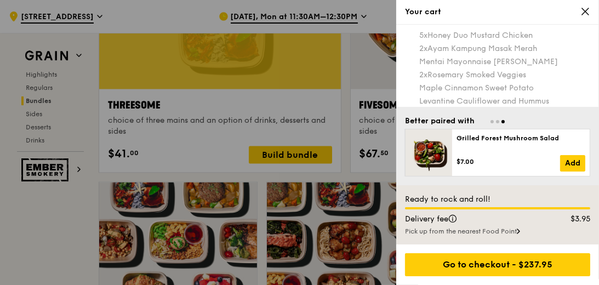
scroll to position [125, 0]
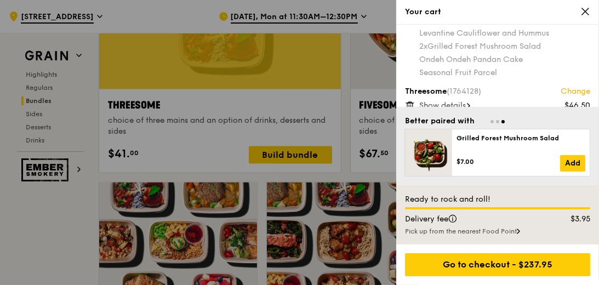
click at [568, 90] on link "Change" at bounding box center [576, 91] width 30 height 11
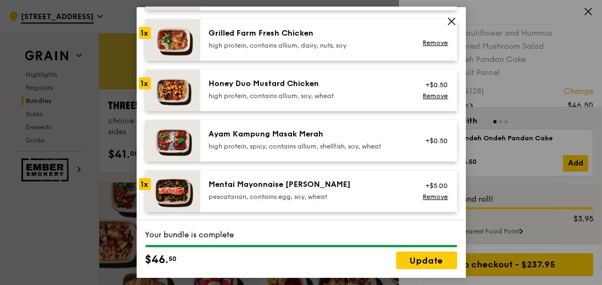
scroll to position [344, 0]
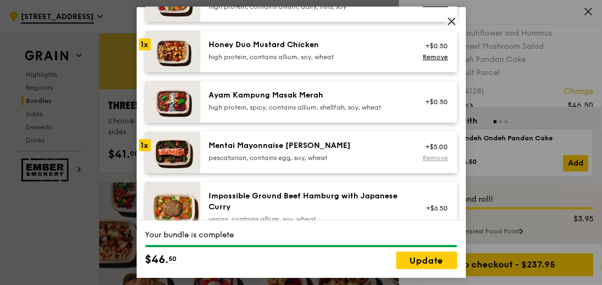
click at [430, 156] on link "Remove" at bounding box center [434, 158] width 25 height 8
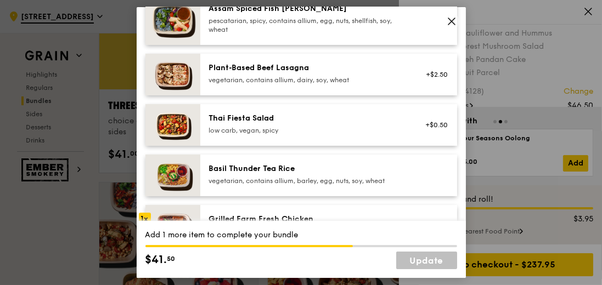
scroll to position [63, 0]
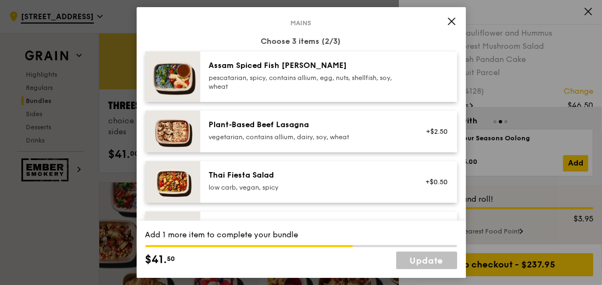
click at [327, 80] on div "pescatarian, spicy, contains allium, egg, nuts, shellfish, soy, wheat" at bounding box center [307, 82] width 197 height 18
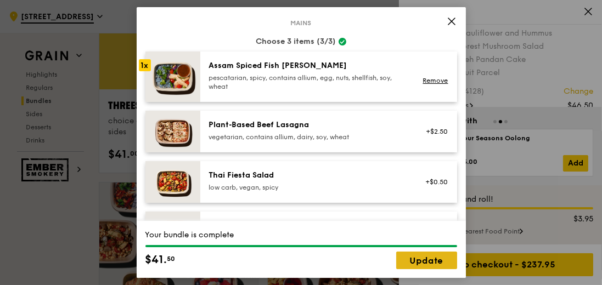
click at [432, 259] on link "Update" at bounding box center [426, 261] width 61 height 18
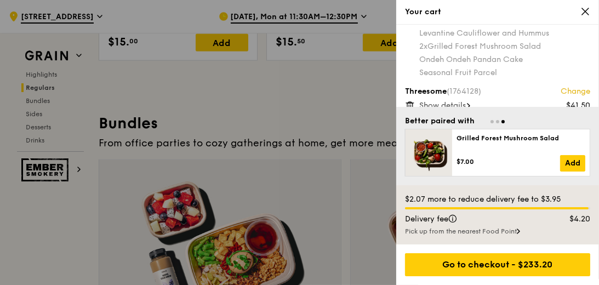
scroll to position [1536, 0]
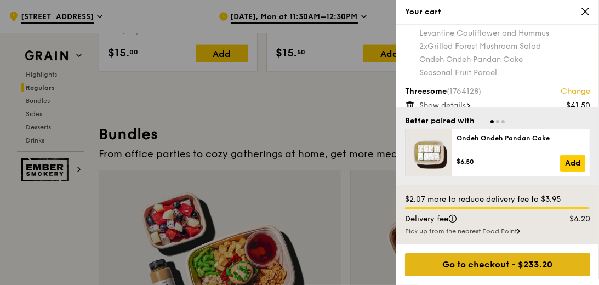
click at [485, 264] on div "Go to checkout - $233.20" at bounding box center [497, 264] width 185 height 23
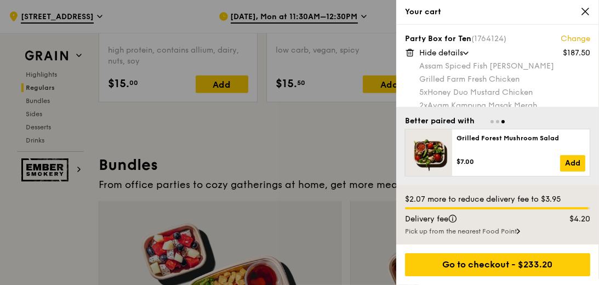
scroll to position [1411, 0]
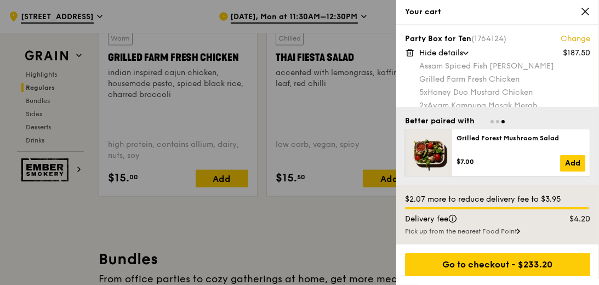
click at [418, 7] on div "Your cart" at bounding box center [497, 12] width 185 height 11
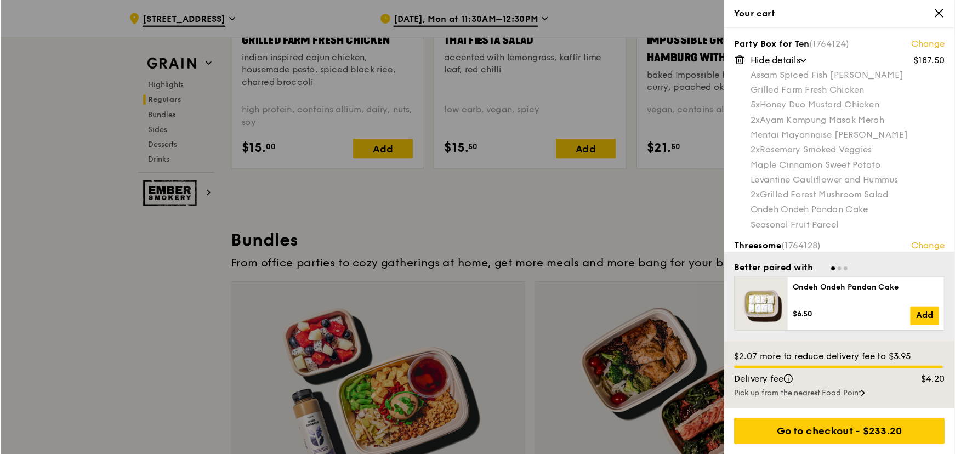
scroll to position [1452, 0]
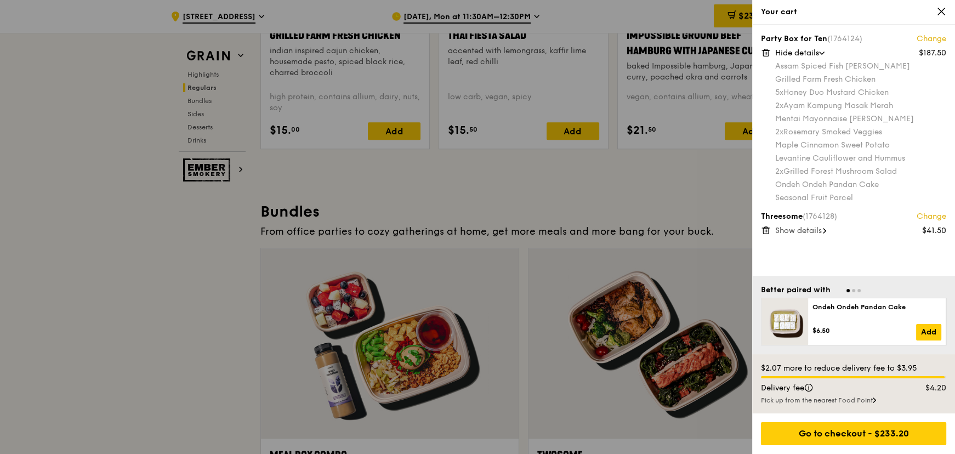
drag, startPoint x: 791, startPoint y: 222, endPoint x: 790, endPoint y: 227, distance: 5.6
click at [791, 222] on div "Threesome (1764128) Change" at bounding box center [853, 216] width 185 height 11
click at [789, 230] on span "Show details" at bounding box center [798, 230] width 47 height 9
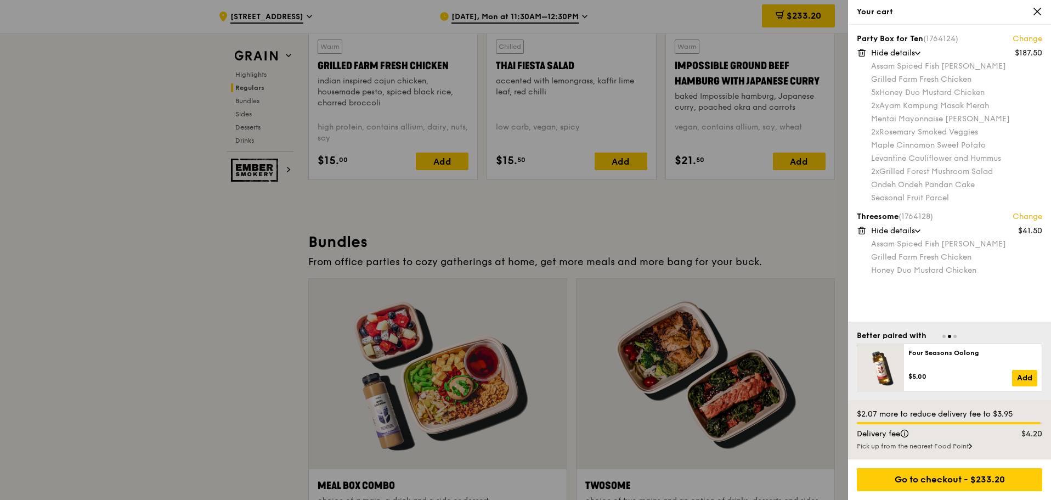
scroll to position [1397, 0]
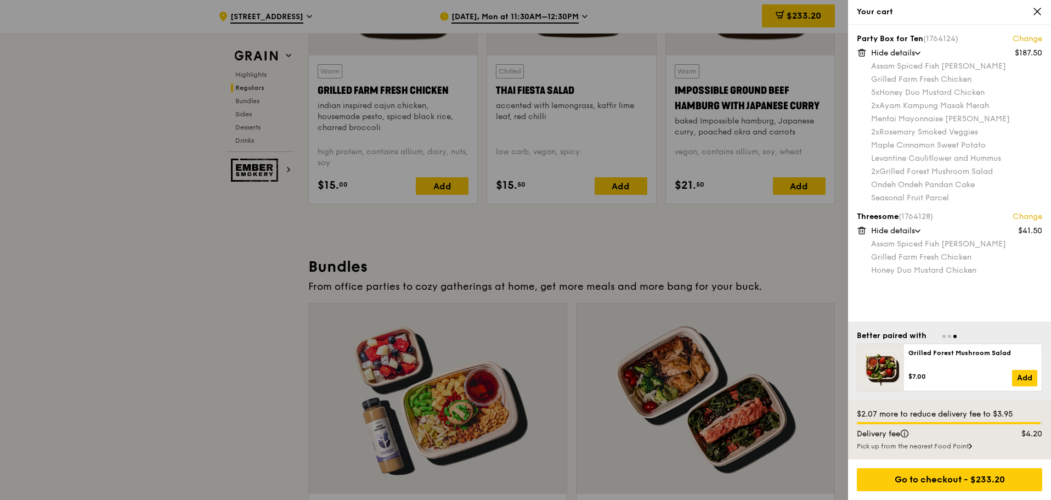
click at [761, 260] on div at bounding box center [525, 250] width 1051 height 500
